Goal: Task Accomplishment & Management: Use online tool/utility

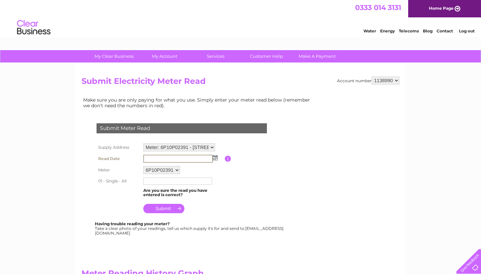
click at [192, 155] on input "text" at bounding box center [177, 159] width 69 height 8
click at [164, 159] on input "text" at bounding box center [177, 159] width 69 height 8
click at [215, 157] on img at bounding box center [214, 157] width 5 height 5
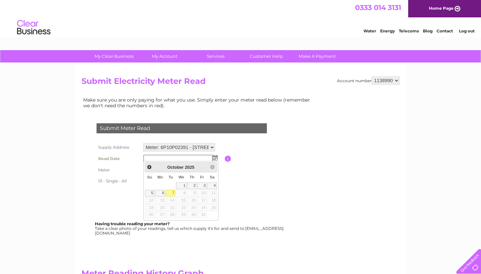
click at [173, 192] on link "7" at bounding box center [170, 193] width 9 height 7
type input "2025/10/07"
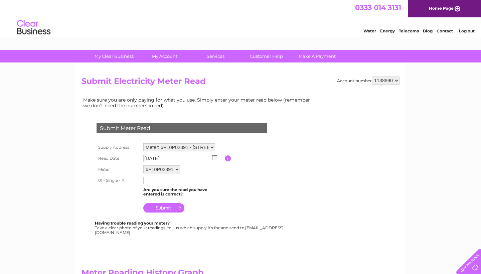
click at [164, 181] on input "text" at bounding box center [177, 180] width 69 height 7
type input "47740"
click at [163, 210] on input "submit" at bounding box center [163, 207] width 41 height 9
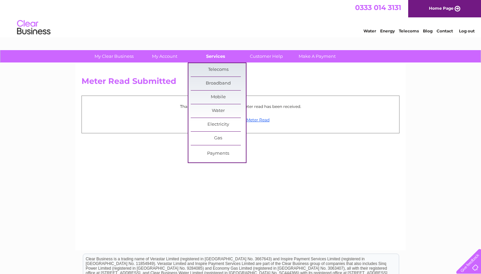
click at [215, 56] on link "Services" at bounding box center [215, 56] width 55 height 12
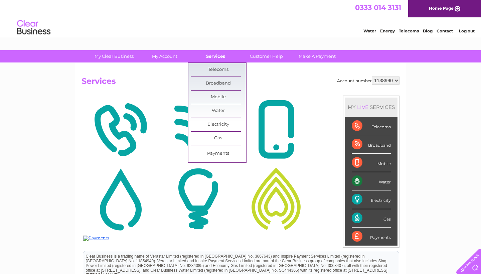
click at [218, 55] on link "Services" at bounding box center [215, 56] width 55 height 12
click at [218, 137] on link "Gas" at bounding box center [218, 138] width 55 height 13
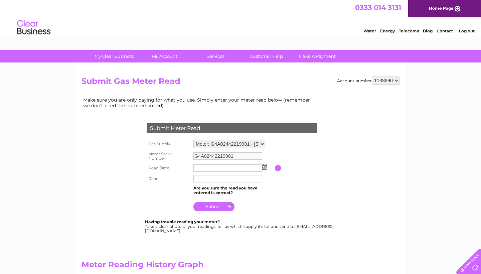
click at [262, 168] on img at bounding box center [264, 166] width 5 height 5
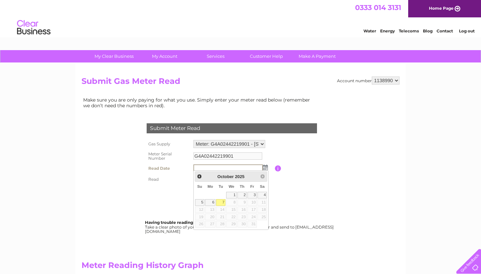
click at [223, 201] on link "7" at bounding box center [220, 202] width 9 height 7
type input "[DATE]"
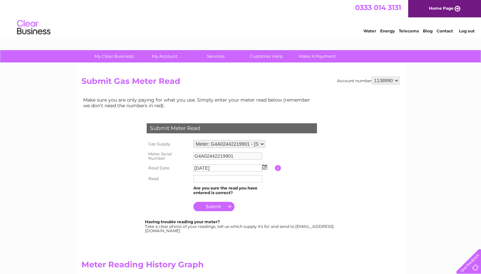
click at [212, 178] on input "text" at bounding box center [227, 178] width 69 height 7
type input "60338"
click at [215, 205] on input "submit" at bounding box center [213, 206] width 41 height 9
